Goal: Task Accomplishment & Management: Use online tool/utility

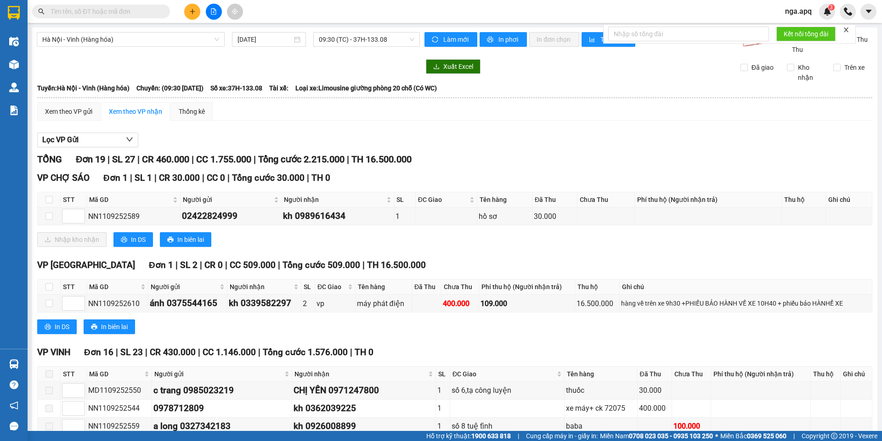
scroll to position [51, 0]
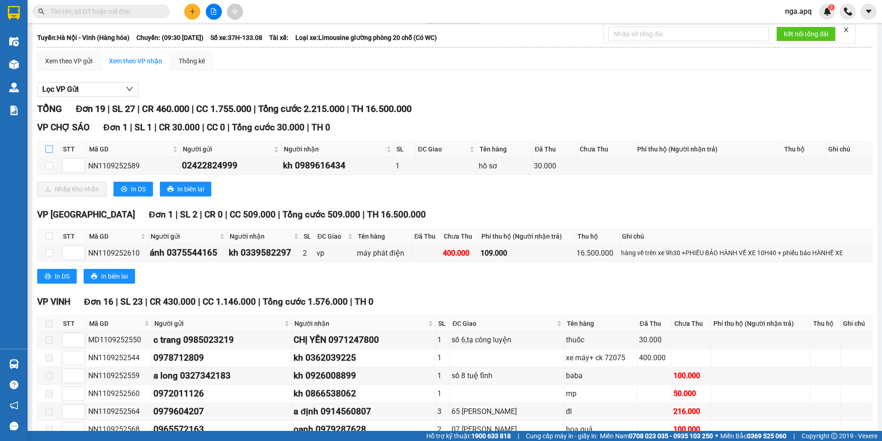
click at [50, 146] on input "checkbox" at bounding box center [48, 149] width 7 height 7
checkbox input "true"
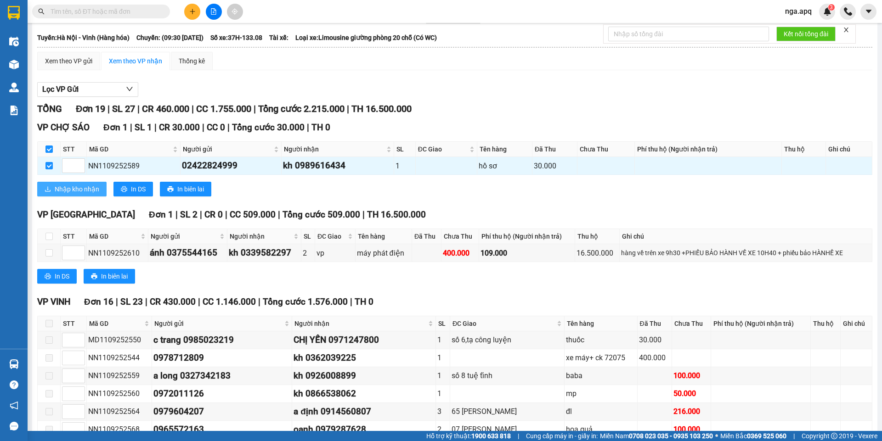
click at [67, 187] on span "Nhập kho nhận" at bounding box center [77, 189] width 45 height 10
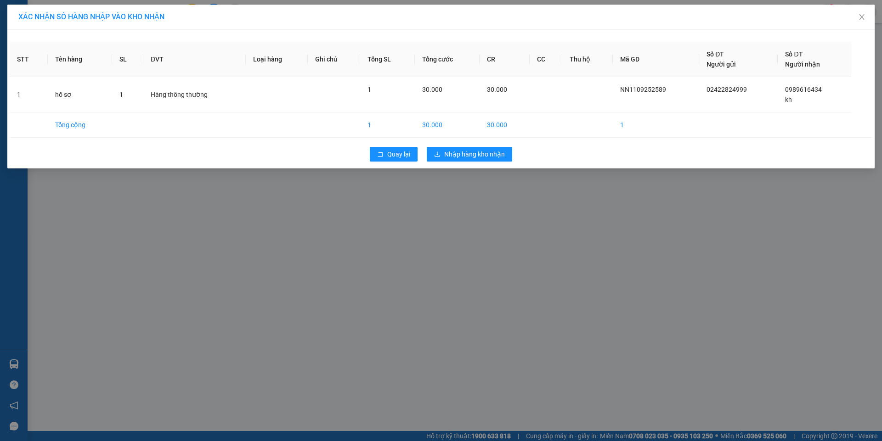
click at [483, 189] on div "XÁC NHẬN SỐ HÀNG NHẬP VÀO KHO NHẬN STT Tên hàng SL ĐVT Loại hàng Ghi chú Tổng S…" at bounding box center [441, 220] width 882 height 441
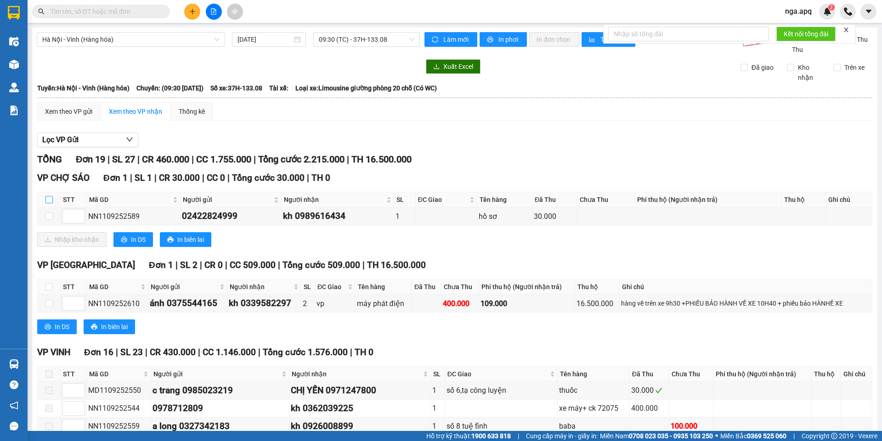
click at [49, 199] on input "checkbox" at bounding box center [48, 199] width 7 height 7
checkbox input "true"
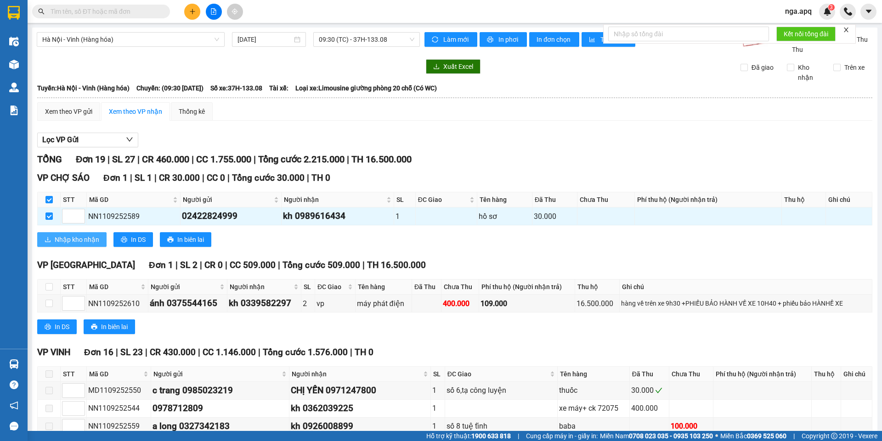
click at [68, 242] on span "Nhập kho nhận" at bounding box center [77, 240] width 45 height 10
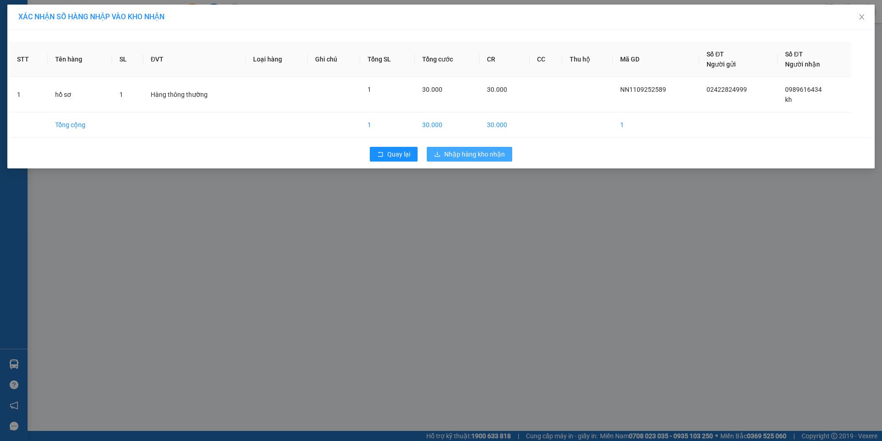
click at [476, 155] on span "Nhập hàng kho nhận" at bounding box center [474, 154] width 61 height 10
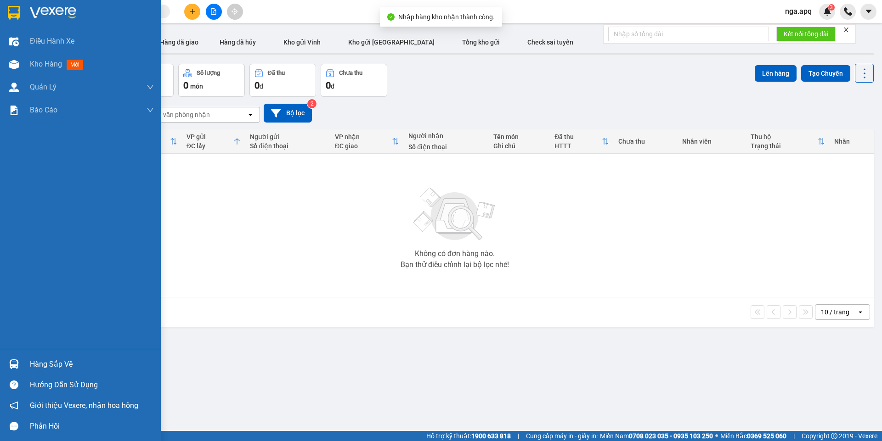
click at [13, 359] on div at bounding box center [14, 364] width 16 height 16
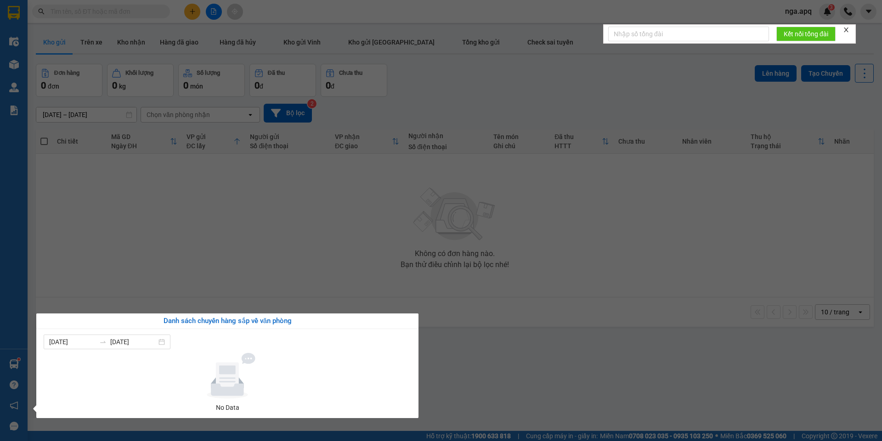
drag, startPoint x: 758, startPoint y: 259, endPoint x: 764, endPoint y: 253, distance: 8.8
click at [764, 253] on section "Kết quả tìm kiếm ( 0 ) Bộ lọc No Data nga.apq 3 Điều hành xe Kho hàng mới Quản …" at bounding box center [441, 220] width 882 height 441
